Goal: Task Accomplishment & Management: Use online tool/utility

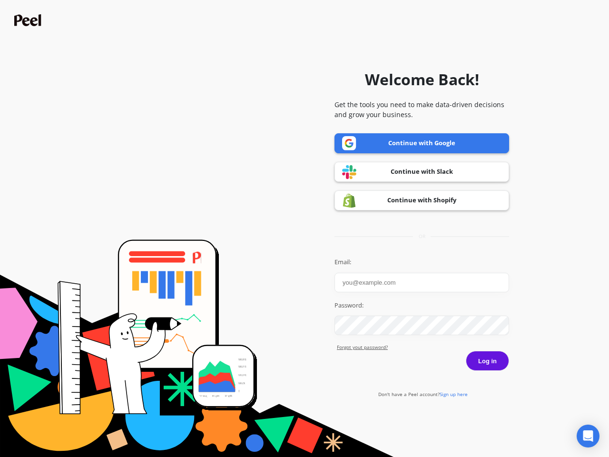
click at [588, 436] on icon "Open Intercom Messenger" at bounding box center [588, 435] width 10 height 11
